Goal: Navigation & Orientation: Find specific page/section

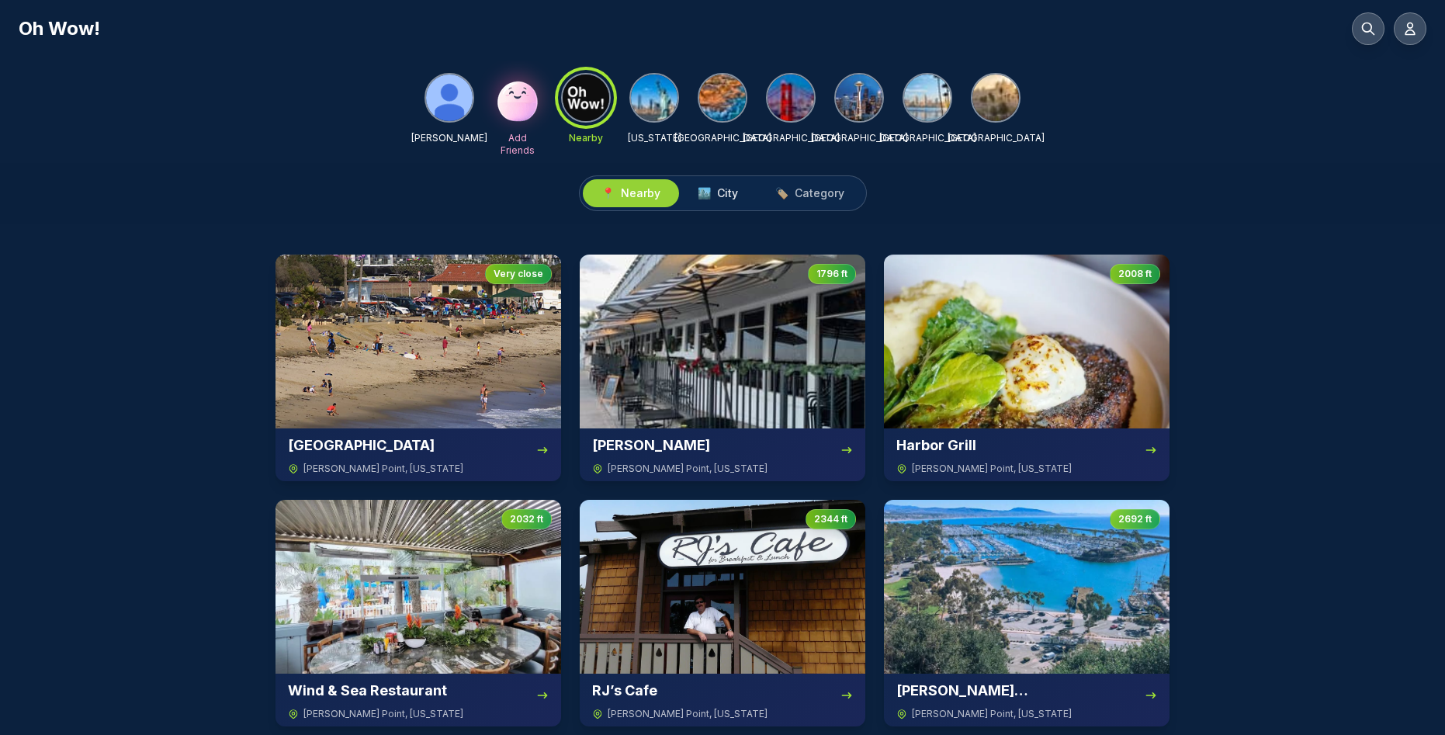
click at [732, 191] on span "City" at bounding box center [727, 193] width 21 height 16
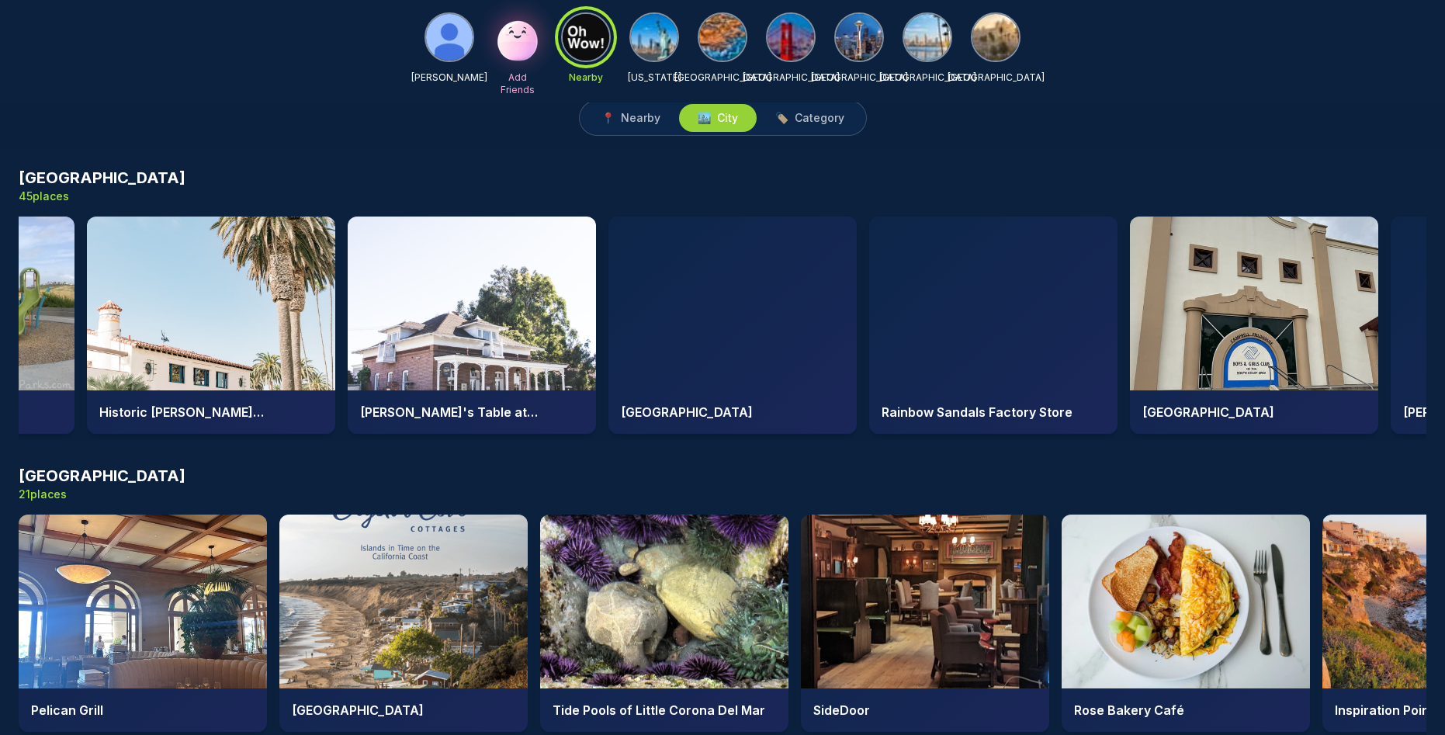
scroll to position [0, 974]
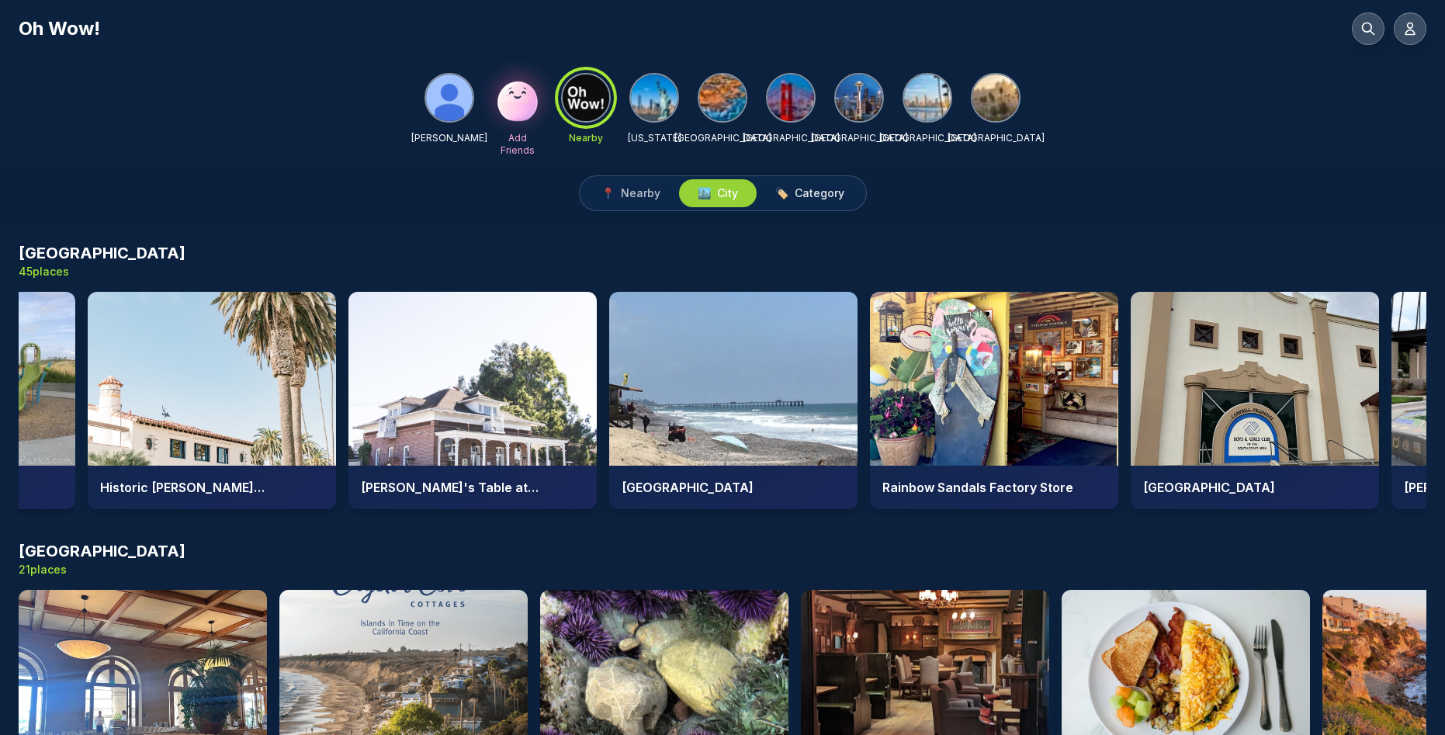
click at [824, 189] on span "Category" at bounding box center [819, 193] width 50 height 16
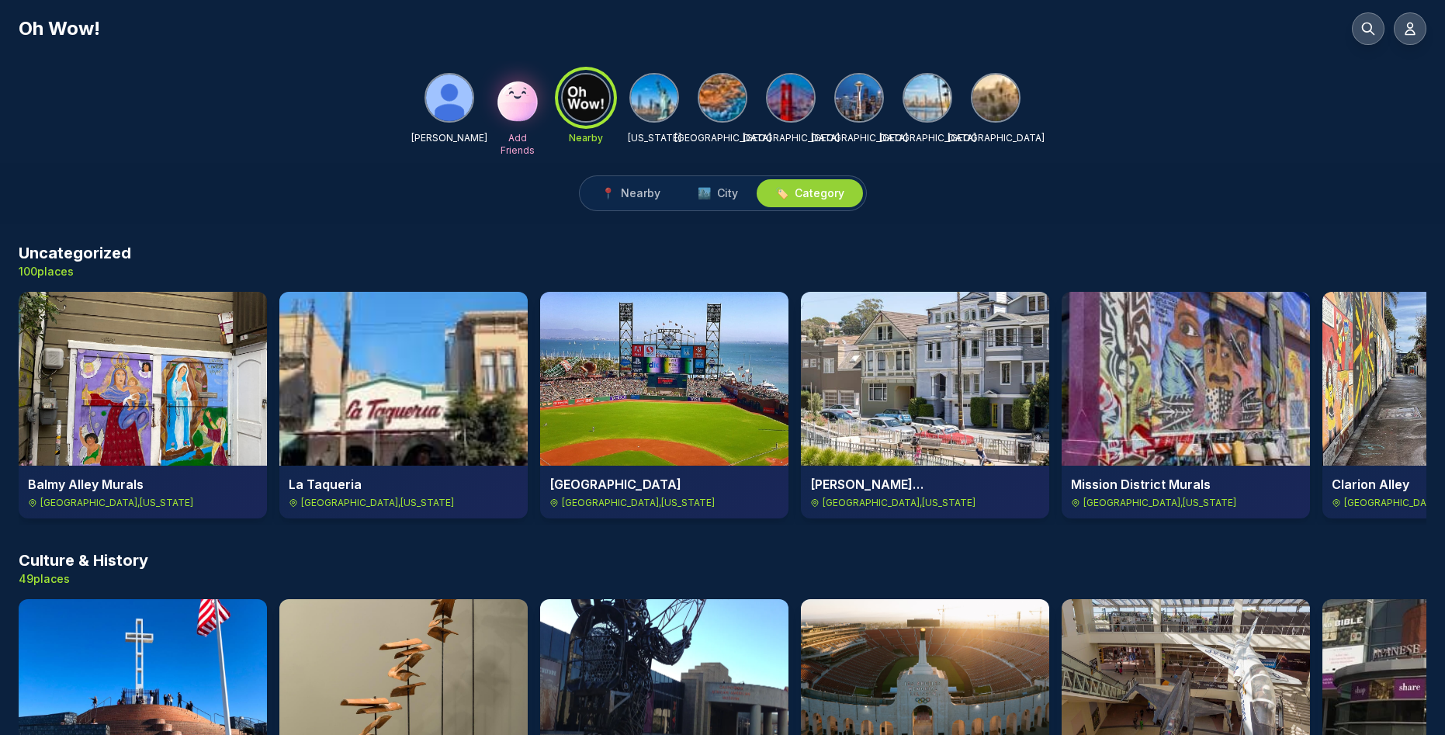
click at [724, 91] on img at bounding box center [722, 97] width 47 height 47
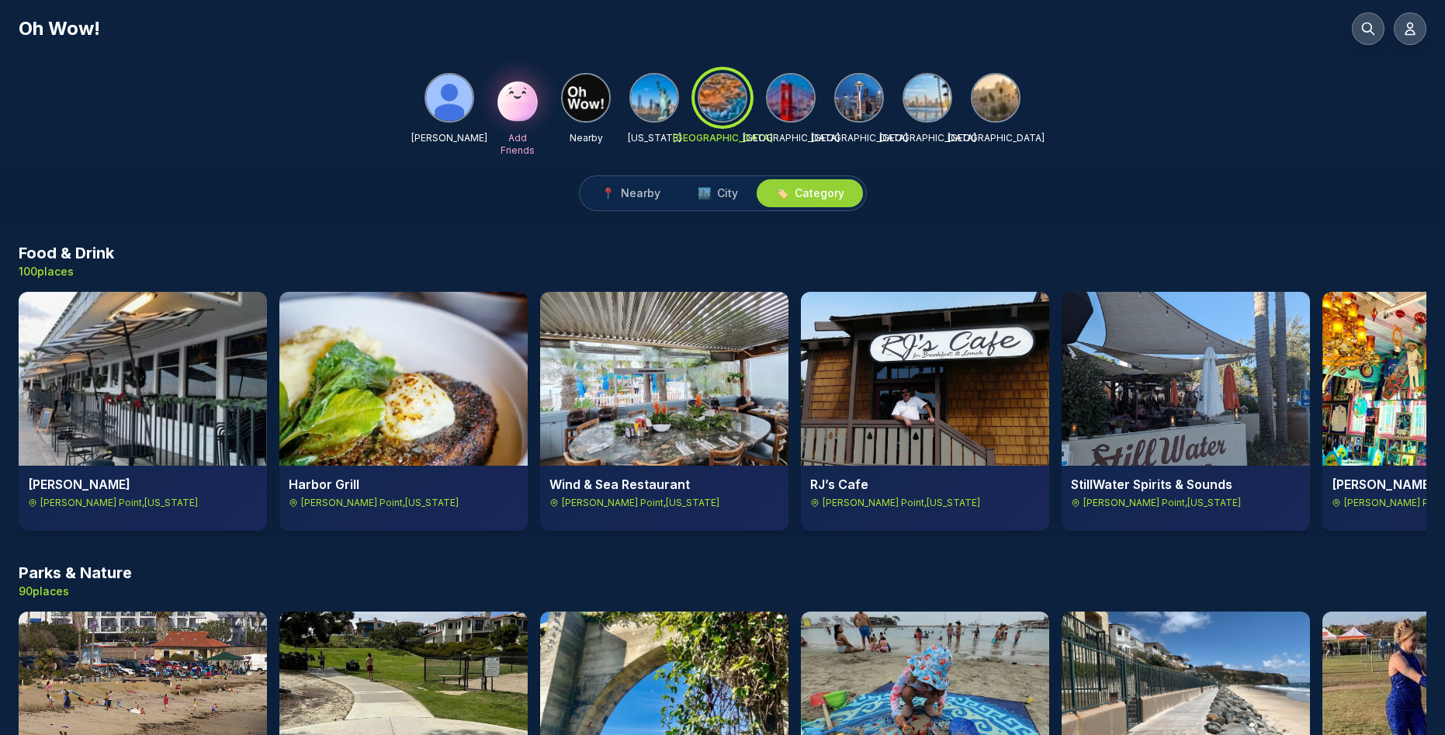
click at [791, 103] on img at bounding box center [790, 97] width 47 height 47
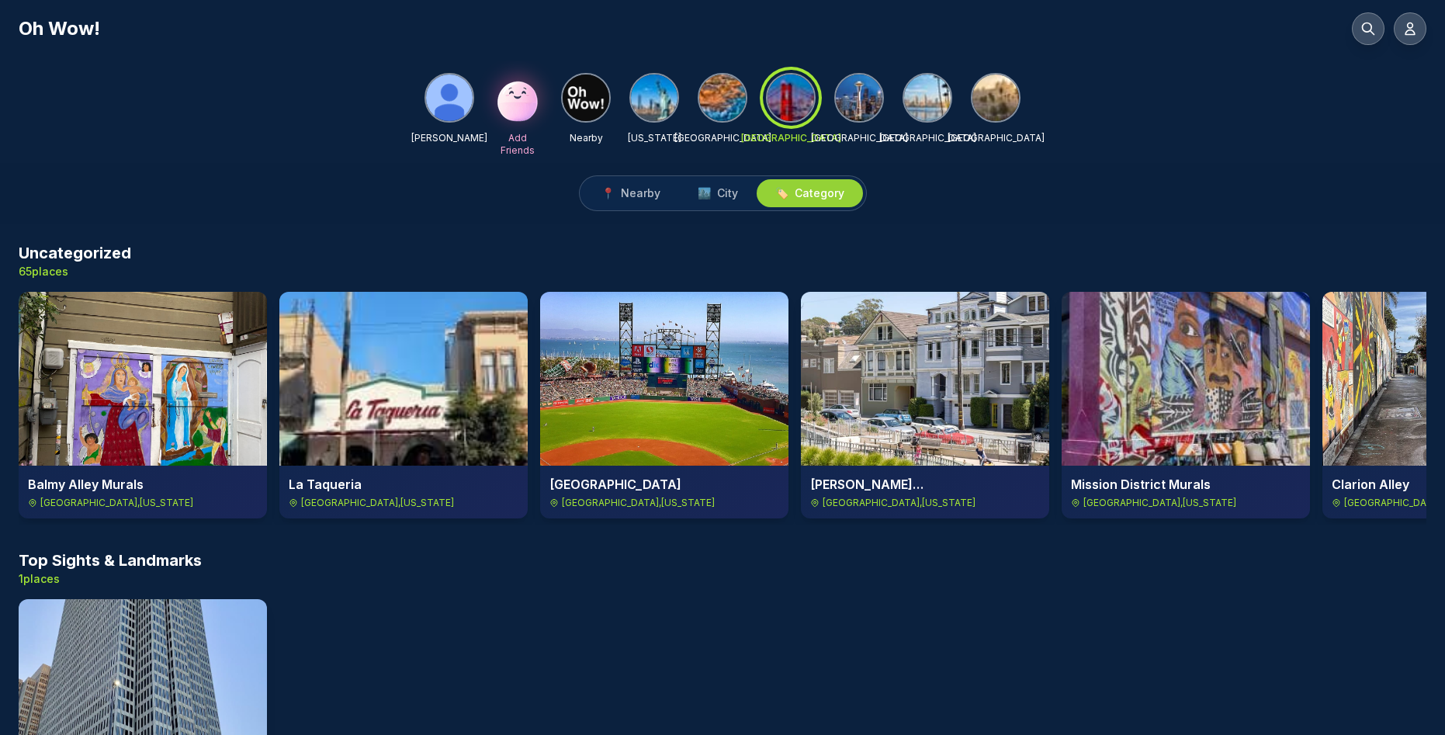
click at [926, 103] on img at bounding box center [927, 97] width 47 height 47
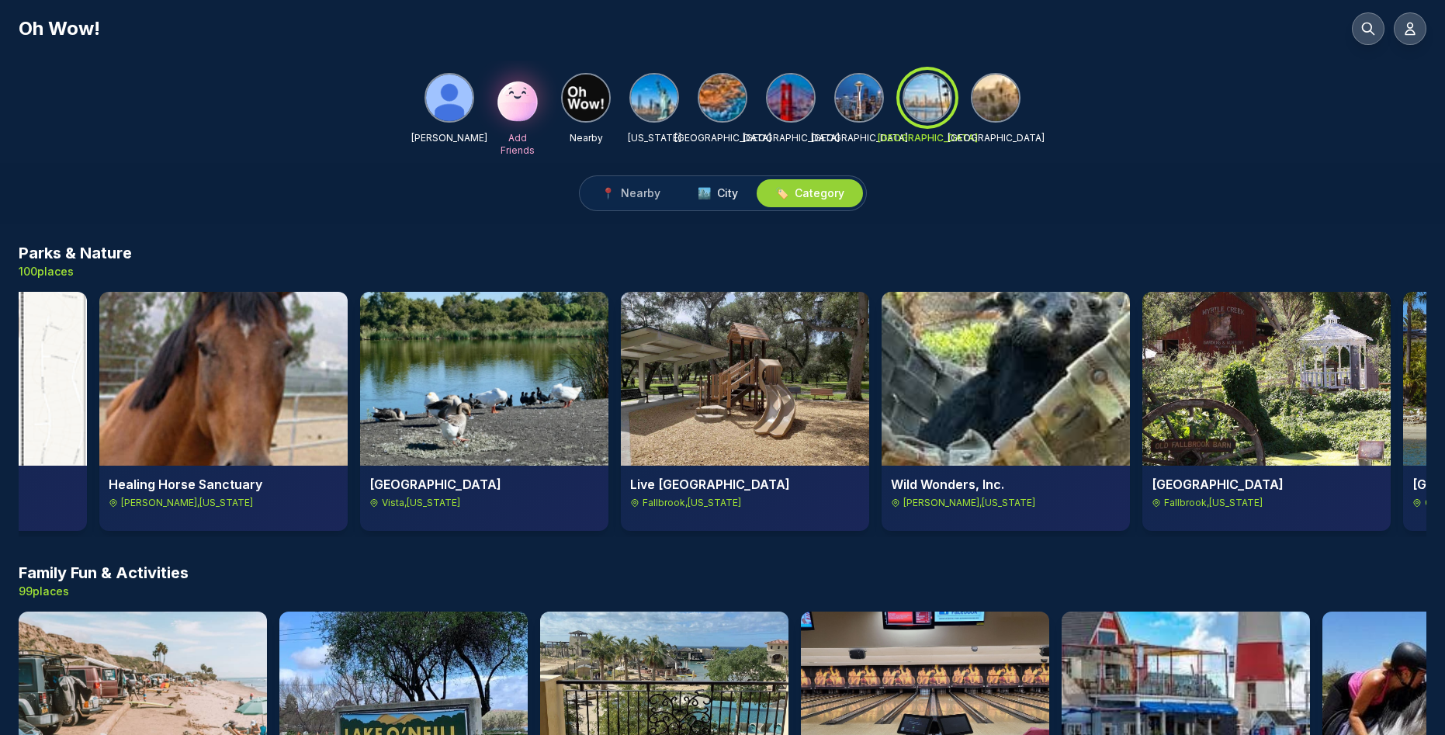
click at [725, 190] on span "City" at bounding box center [727, 193] width 21 height 16
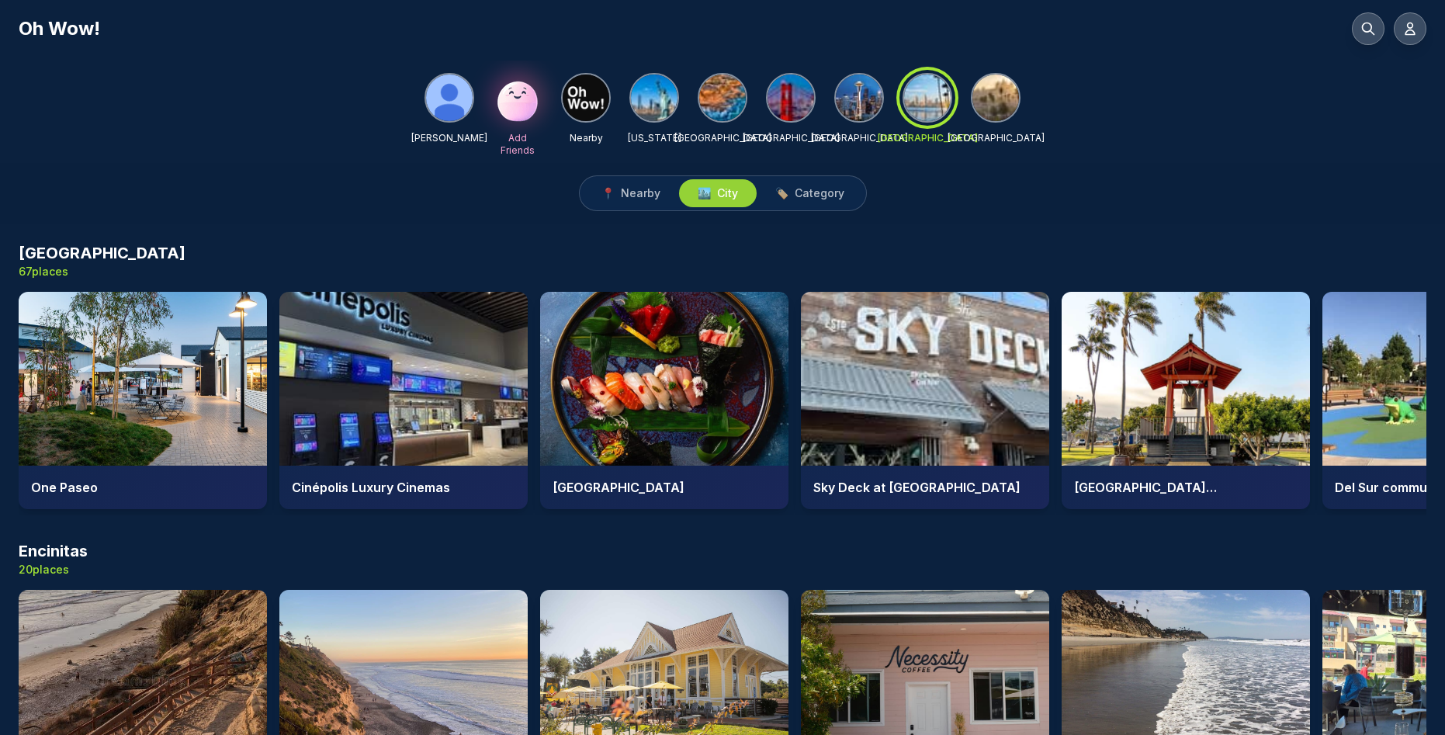
click at [916, 97] on div at bounding box center [927, 98] width 56 height 56
click at [707, 192] on span "🏙️" at bounding box center [704, 193] width 13 height 16
click at [646, 196] on span "Nearby" at bounding box center [641, 193] width 40 height 16
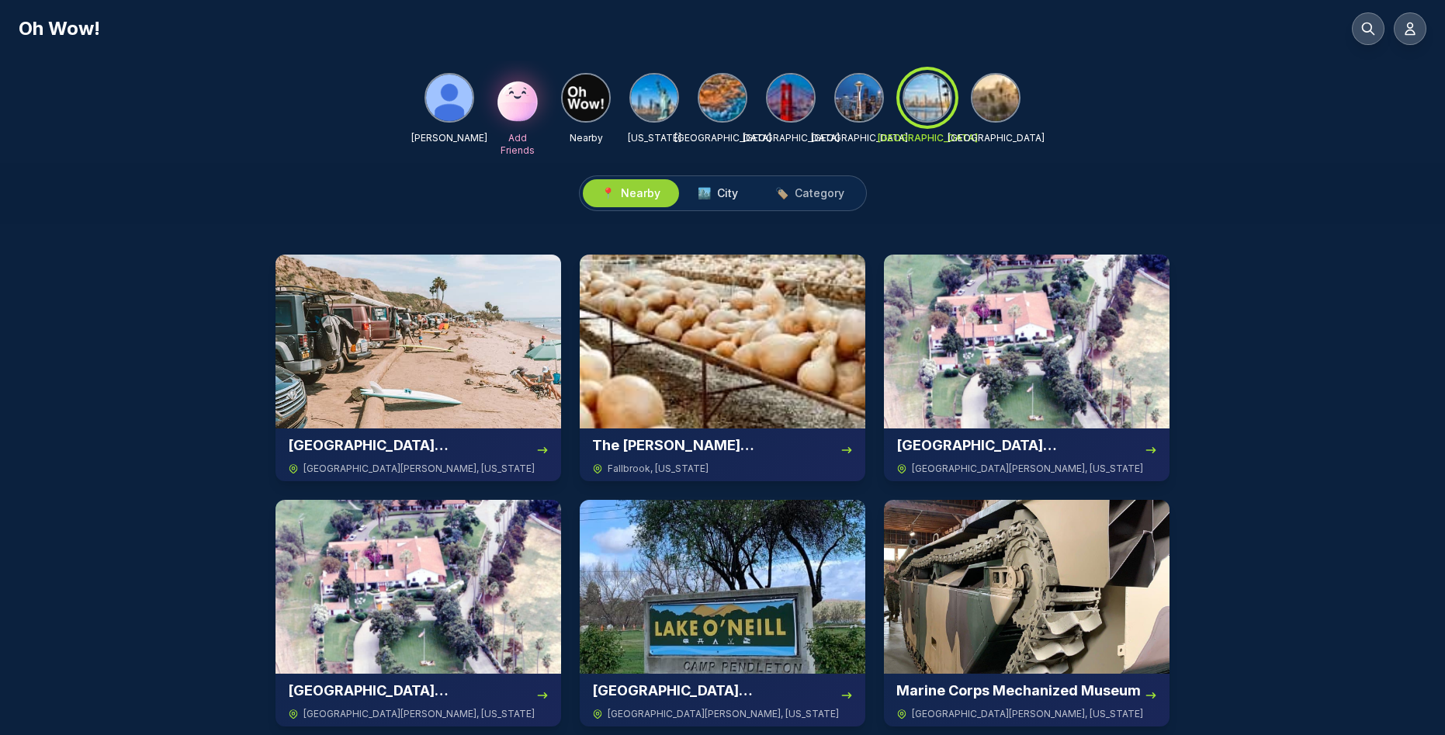
click at [720, 194] on span "City" at bounding box center [727, 193] width 21 height 16
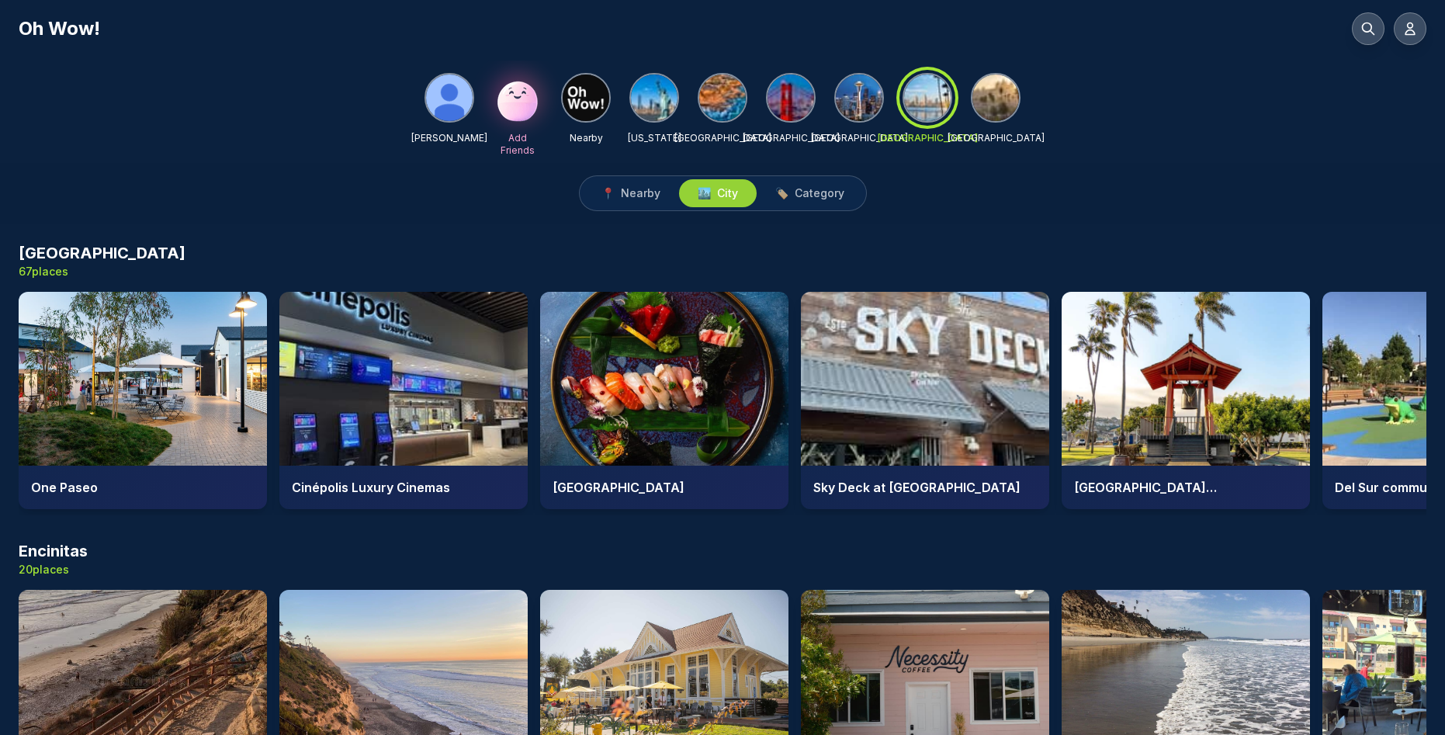
click at [722, 101] on img at bounding box center [722, 97] width 47 height 47
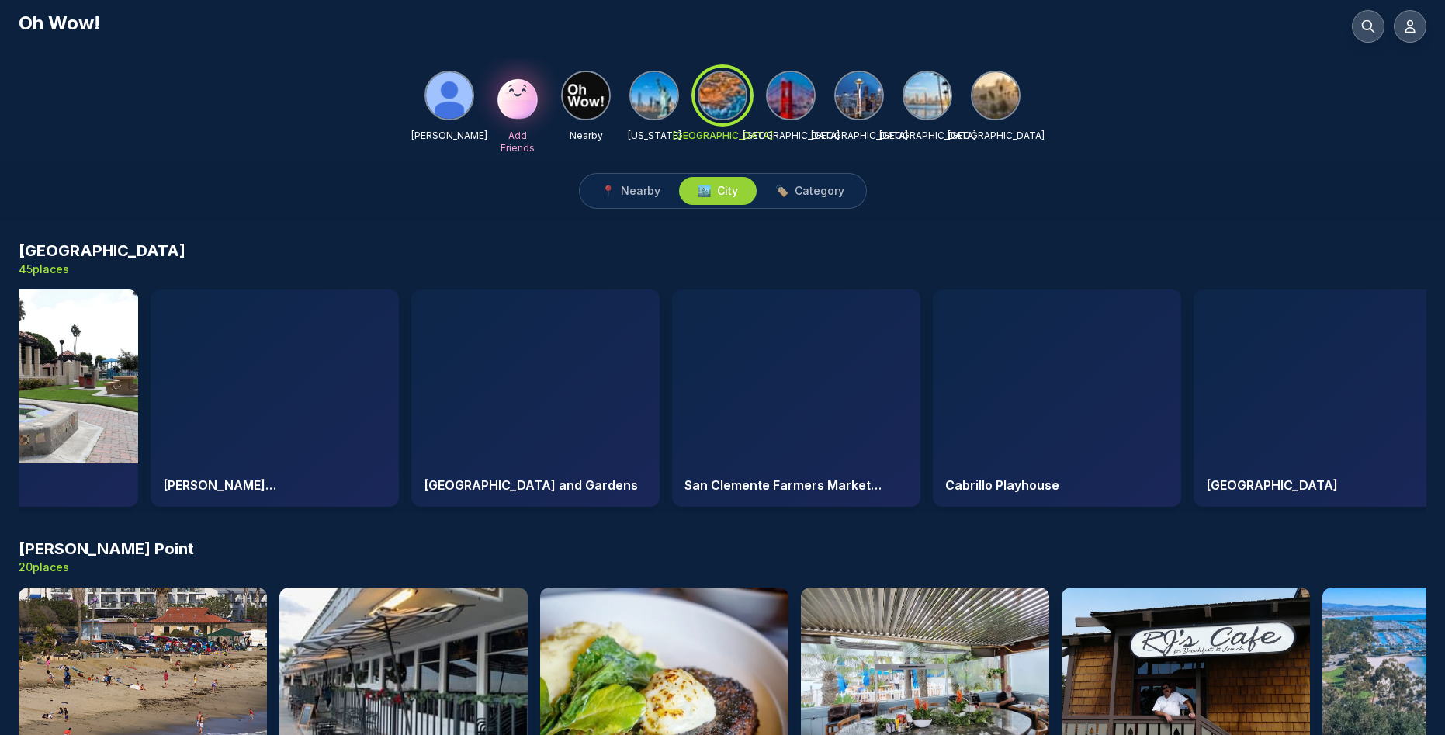
scroll to position [0, 2487]
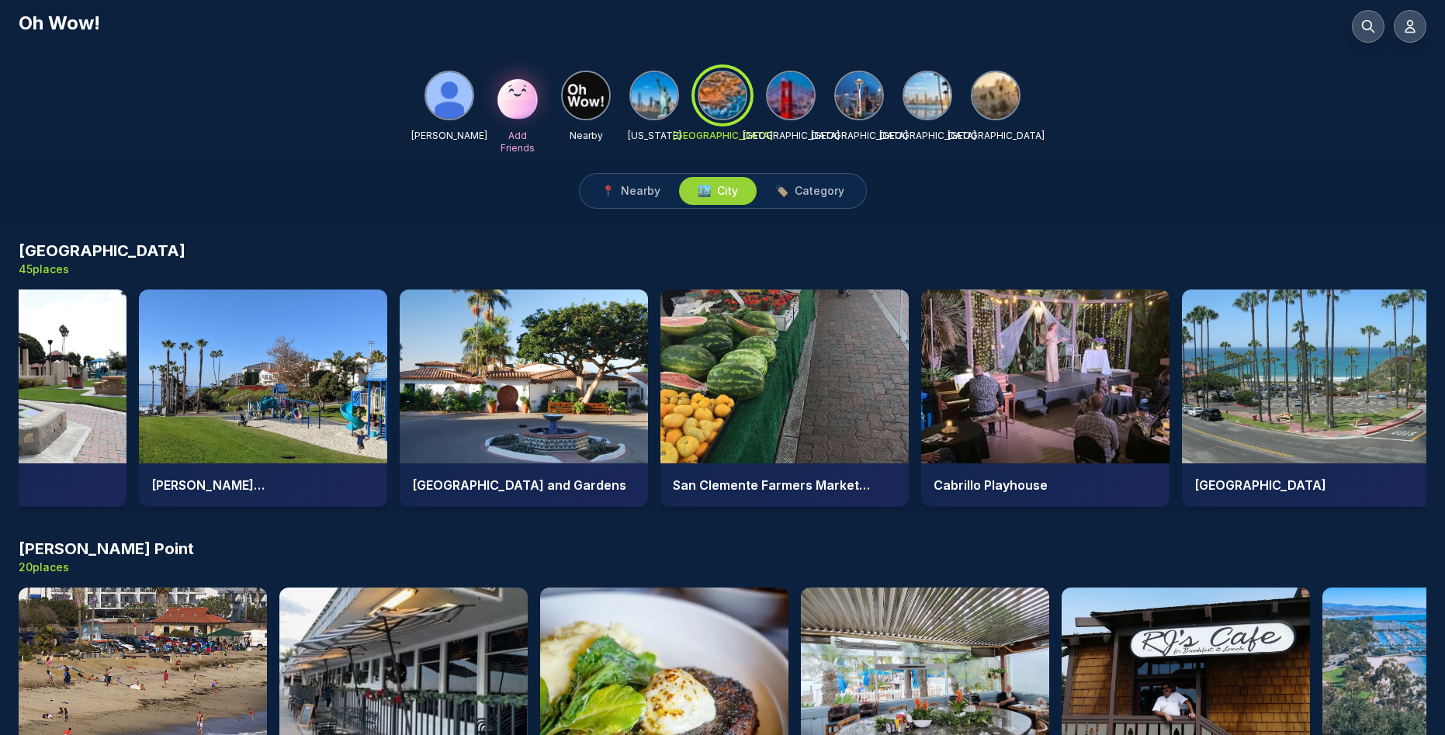
click at [533, 386] on img at bounding box center [524, 376] width 248 height 174
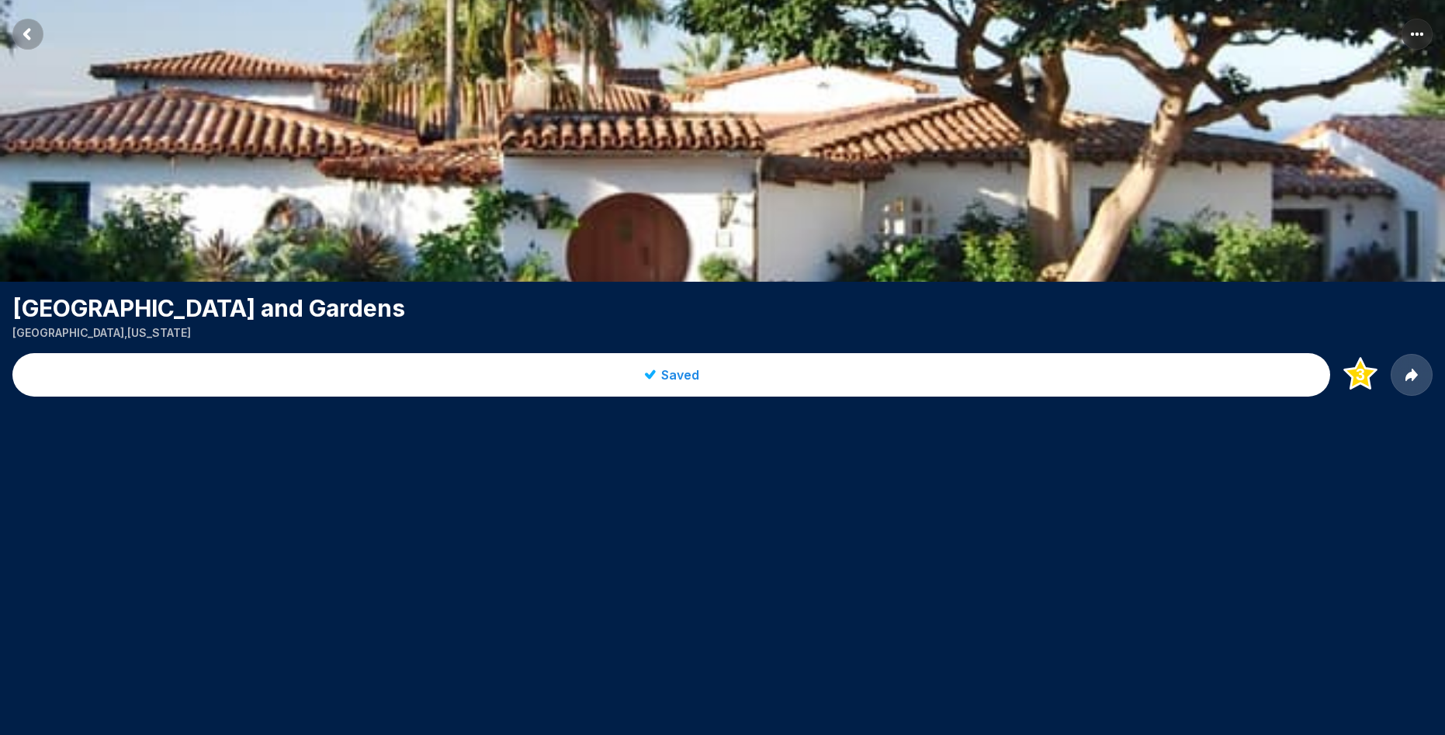
click at [533, 386] on button "Saved" at bounding box center [670, 374] width 1317 height 43
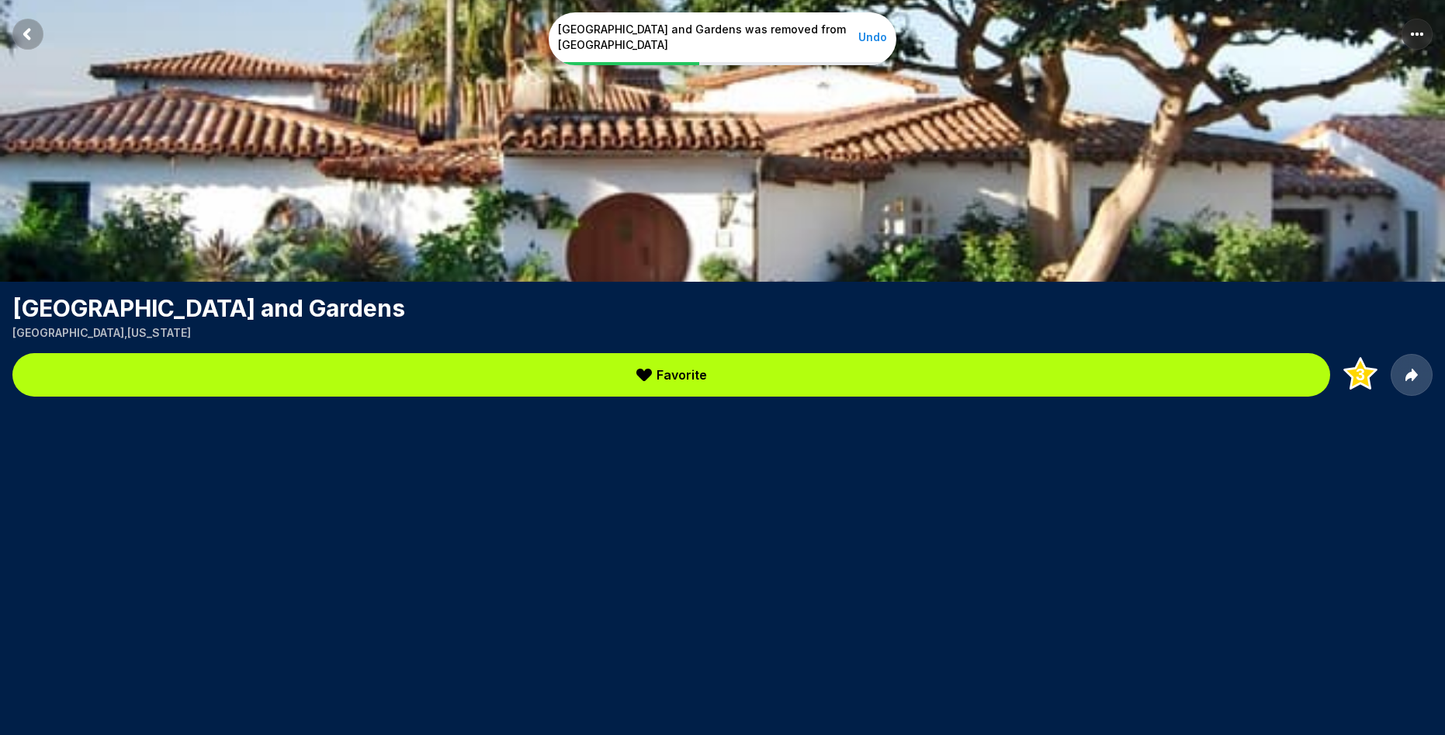
click at [533, 386] on button "Favorite" at bounding box center [670, 374] width 1317 height 43
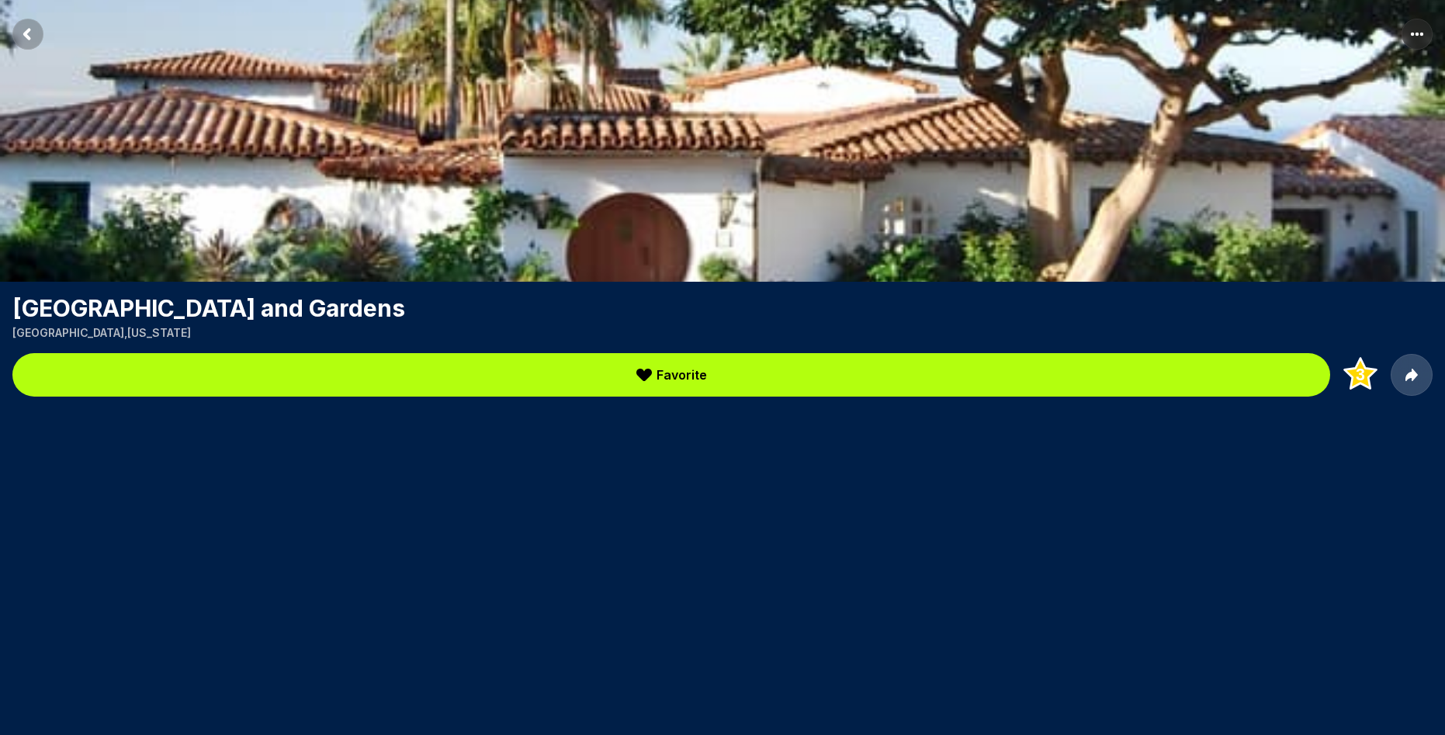
click at [667, 379] on span "Favorite" at bounding box center [681, 374] width 50 height 19
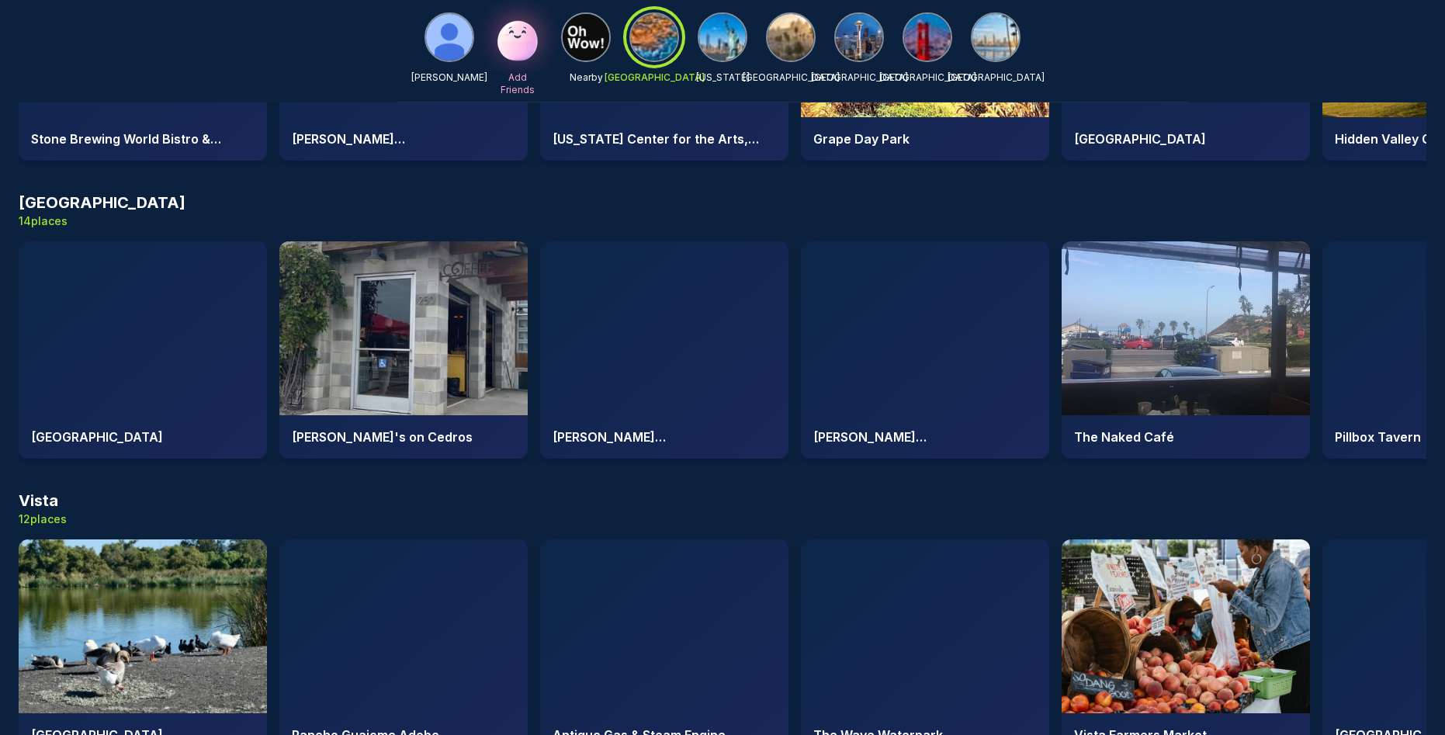
scroll to position [1515, 0]
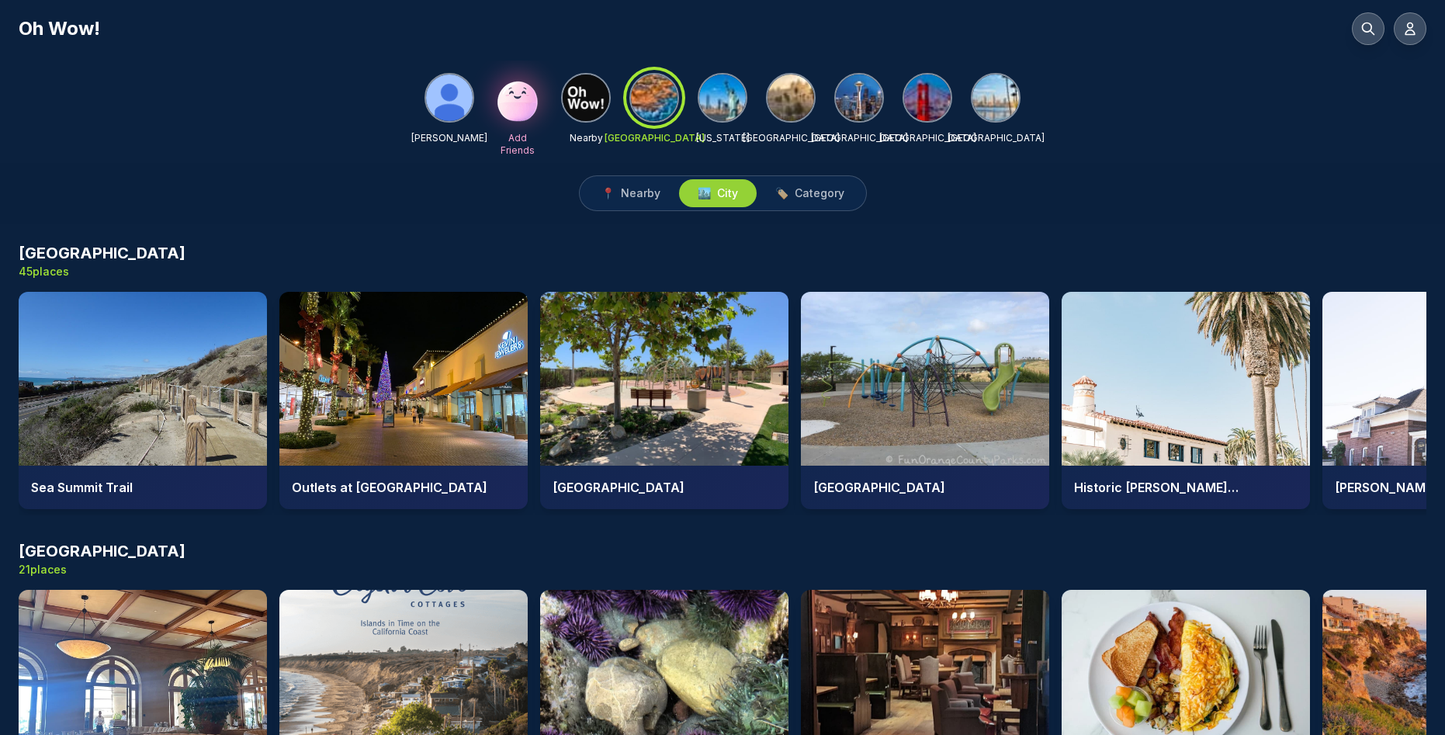
click at [661, 101] on div at bounding box center [654, 98] width 56 height 56
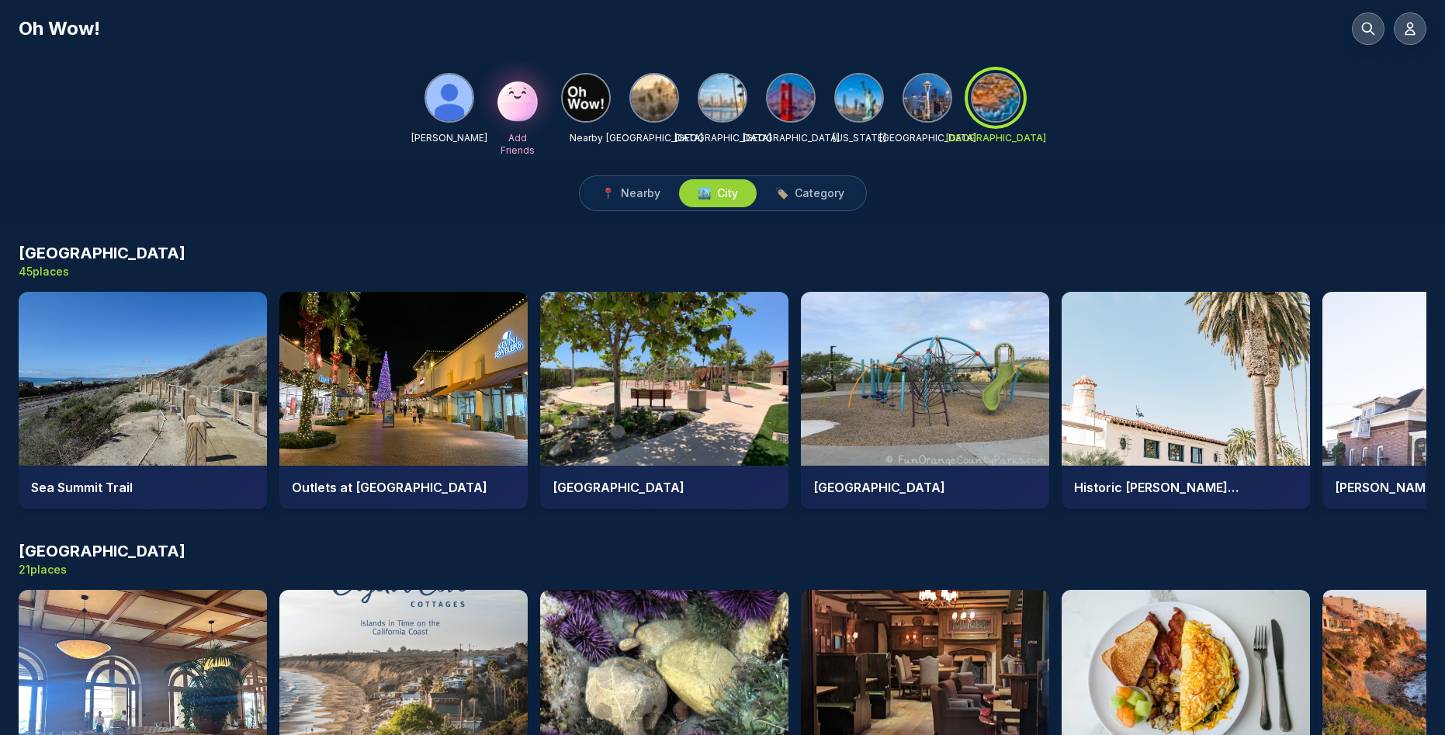
click at [725, 99] on img at bounding box center [722, 97] width 47 height 47
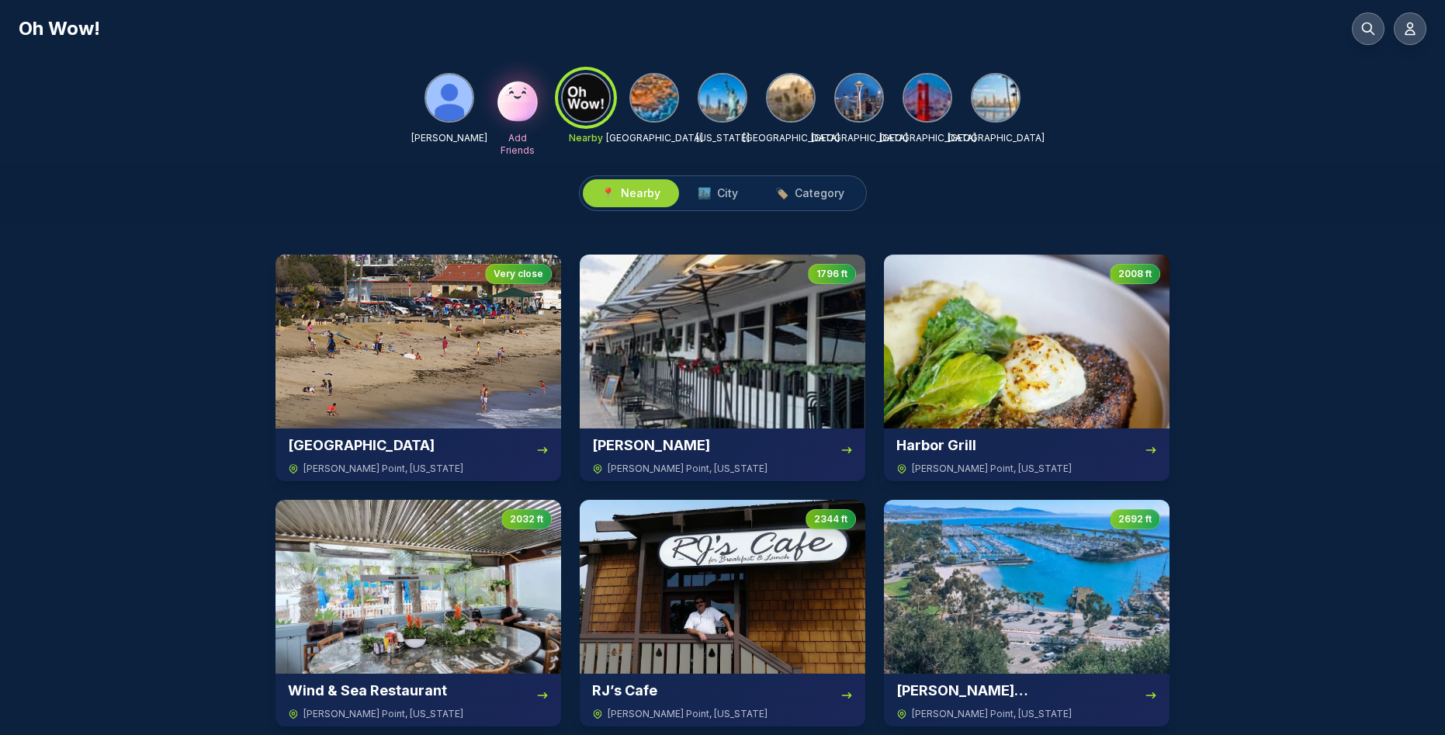
click at [658, 110] on img at bounding box center [654, 97] width 47 height 47
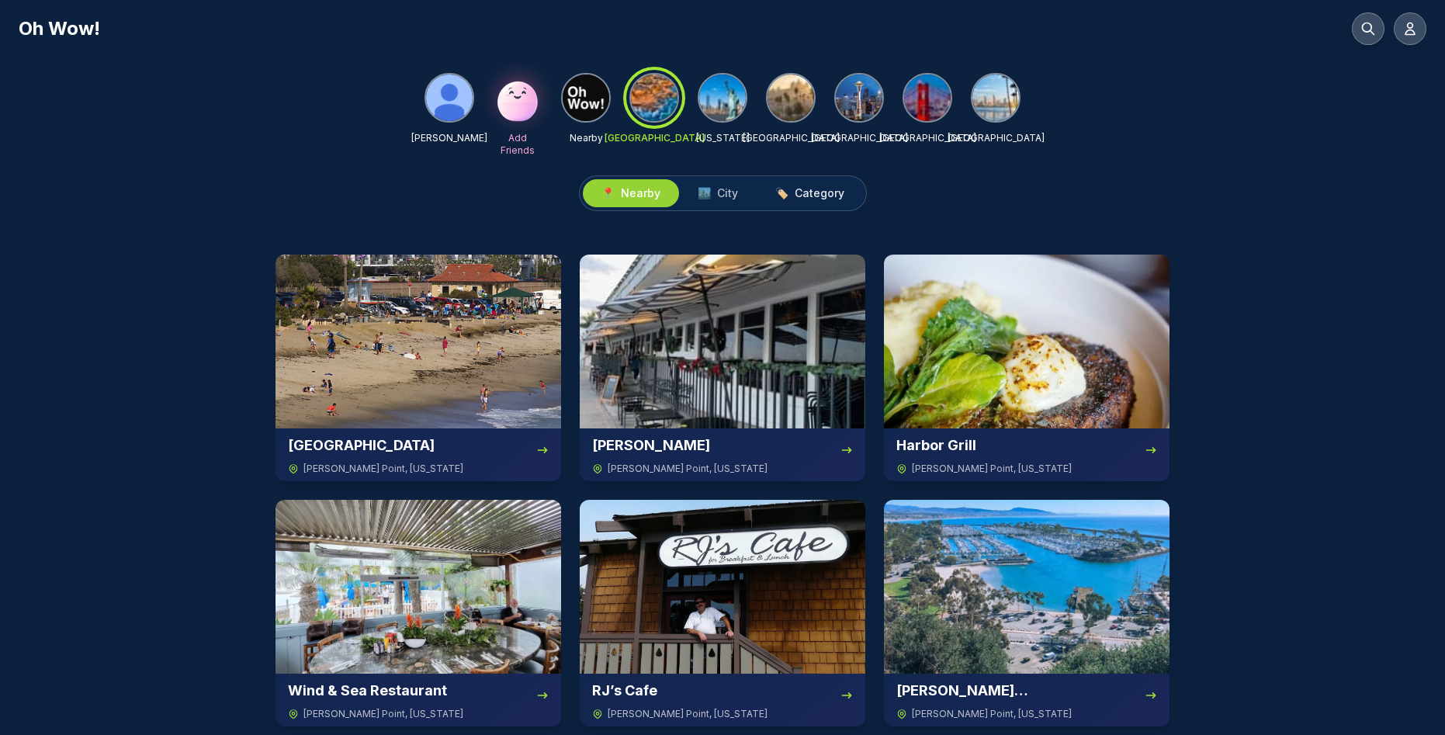
click at [815, 193] on span "Category" at bounding box center [819, 193] width 50 height 16
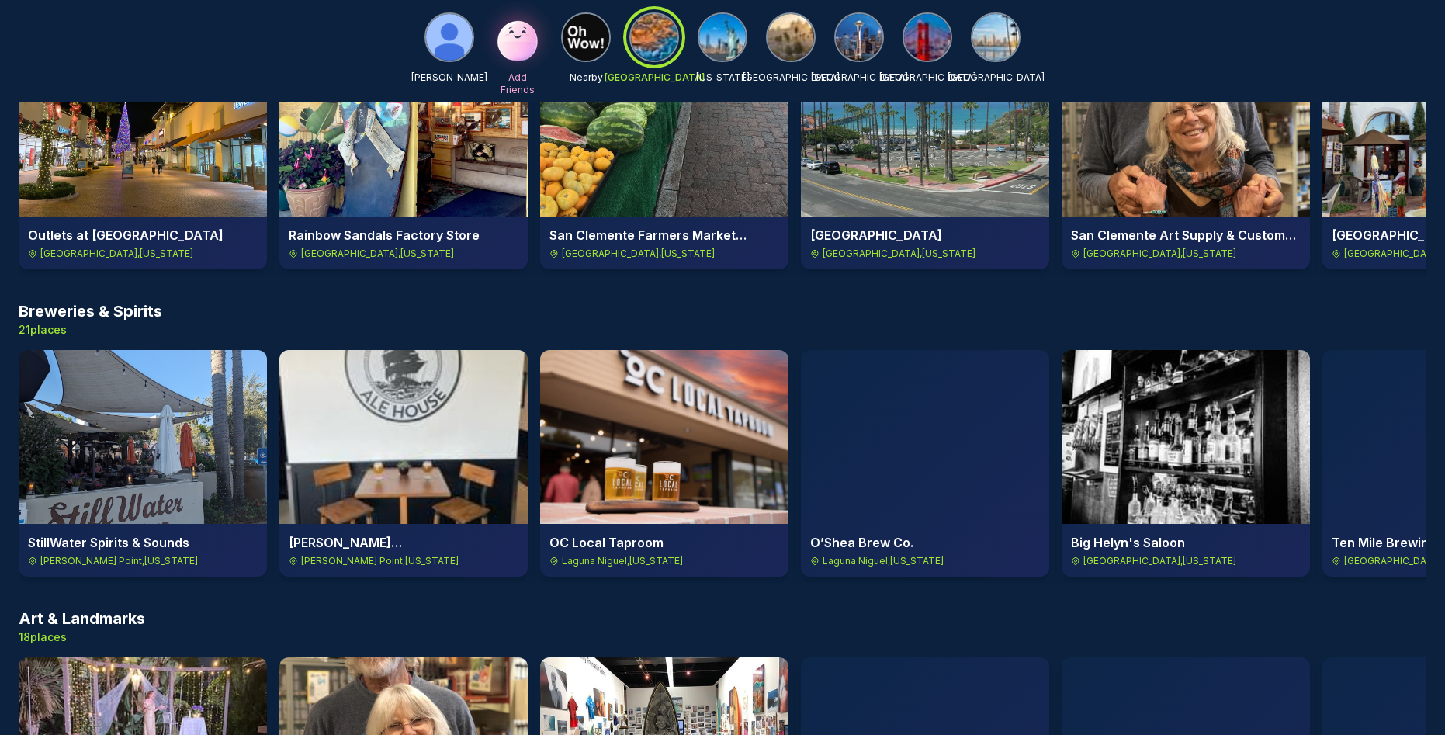
scroll to position [1844, 0]
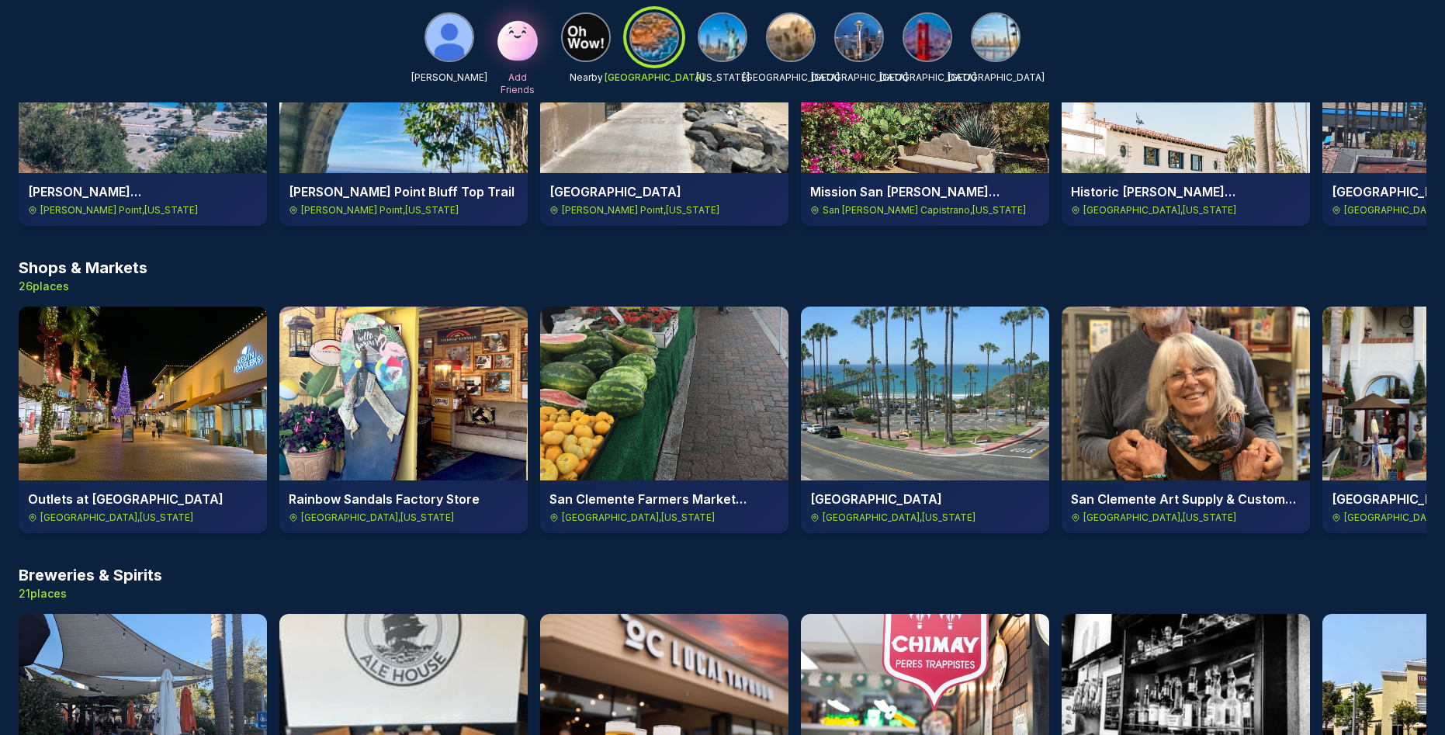
click at [399, 362] on img at bounding box center [403, 393] width 248 height 174
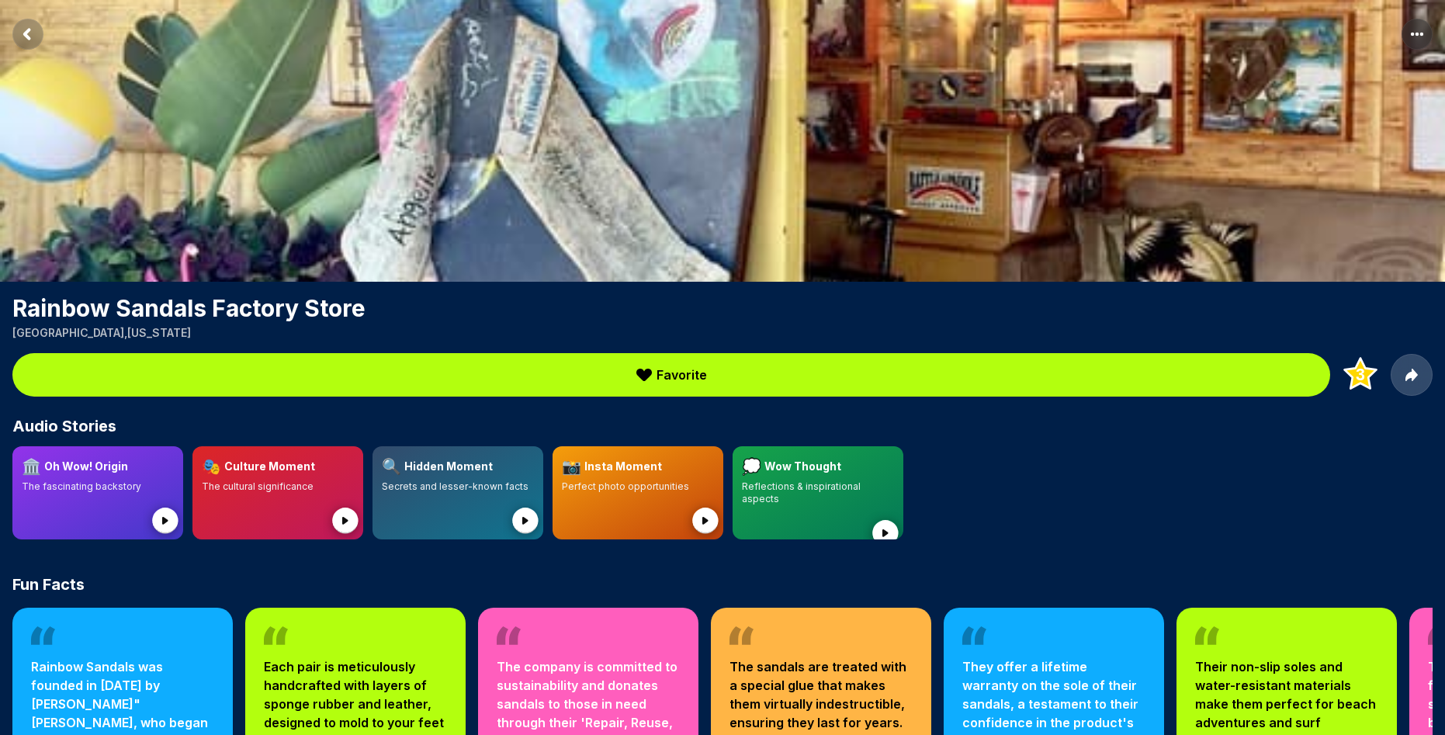
click at [684, 373] on span "Favorite" at bounding box center [681, 374] width 50 height 19
click at [661, 370] on span "Favorite" at bounding box center [681, 374] width 50 height 19
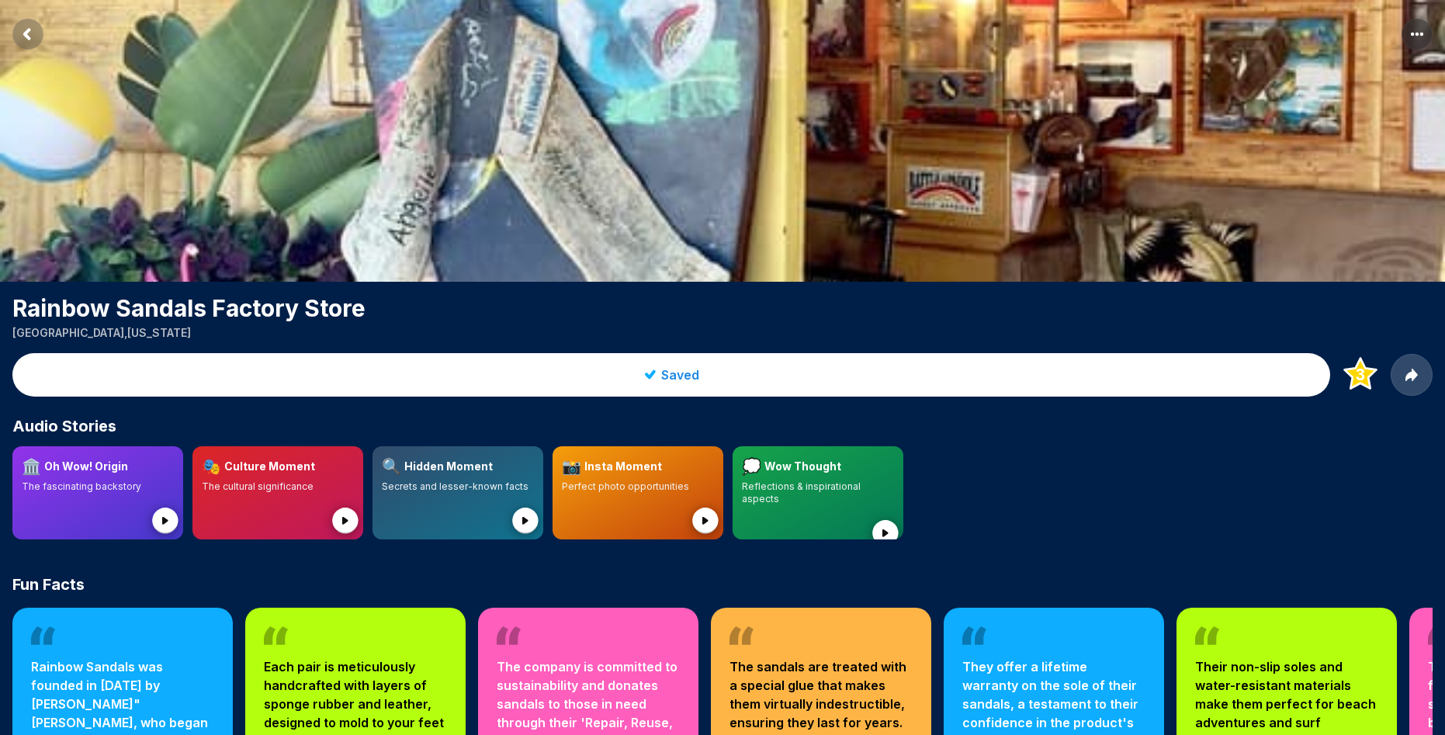
click at [692, 379] on span "Saved" at bounding box center [680, 374] width 38 height 19
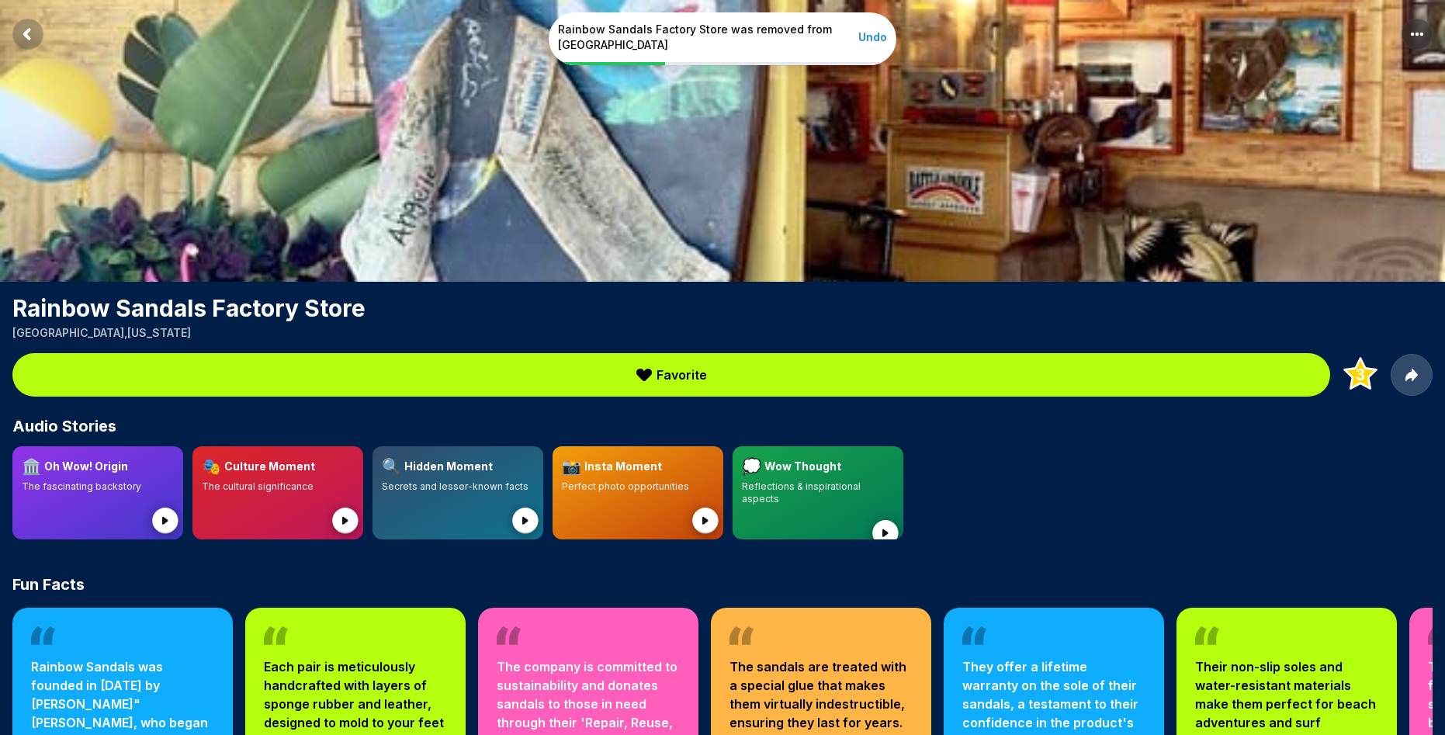
click at [692, 379] on span "Favorite" at bounding box center [681, 374] width 50 height 19
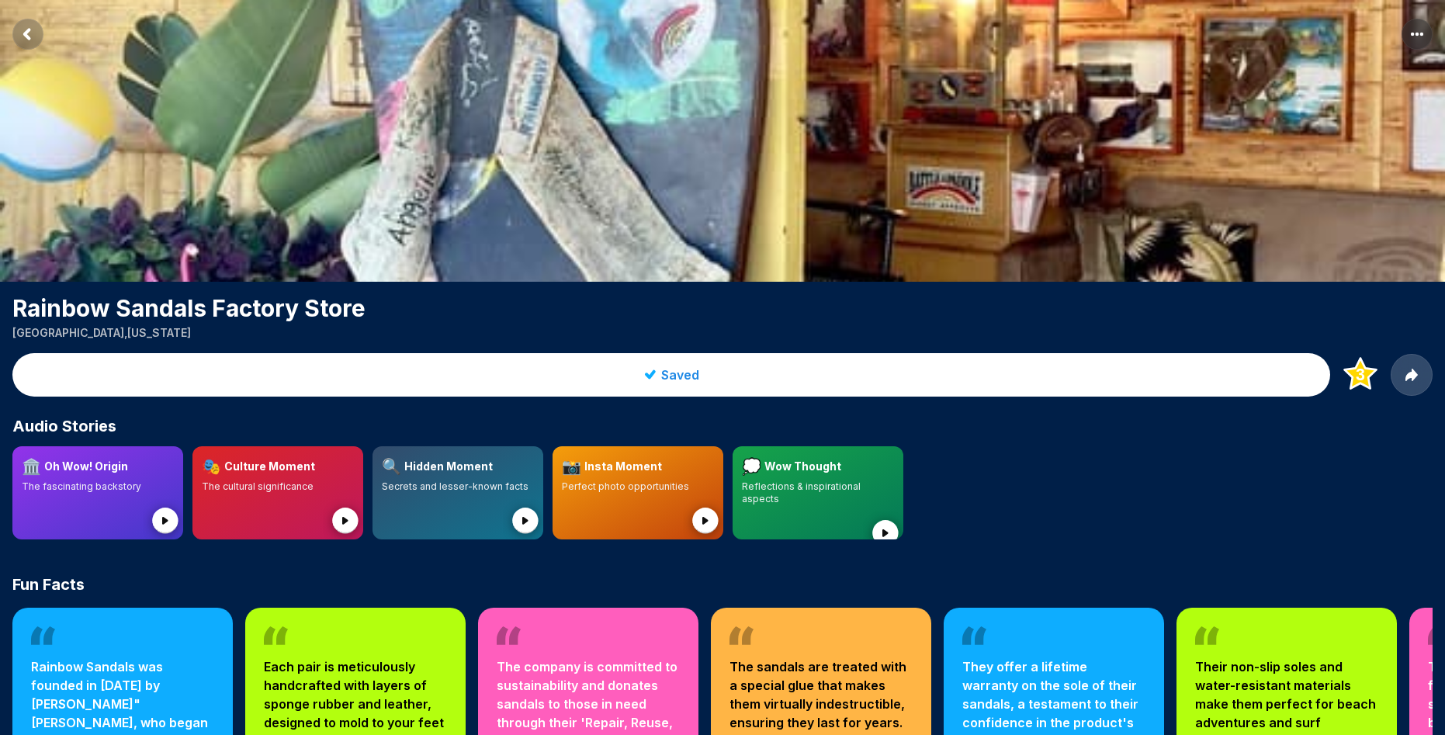
click at [672, 373] on span "Saved" at bounding box center [680, 374] width 38 height 19
